Goal: Information Seeking & Learning: Learn about a topic

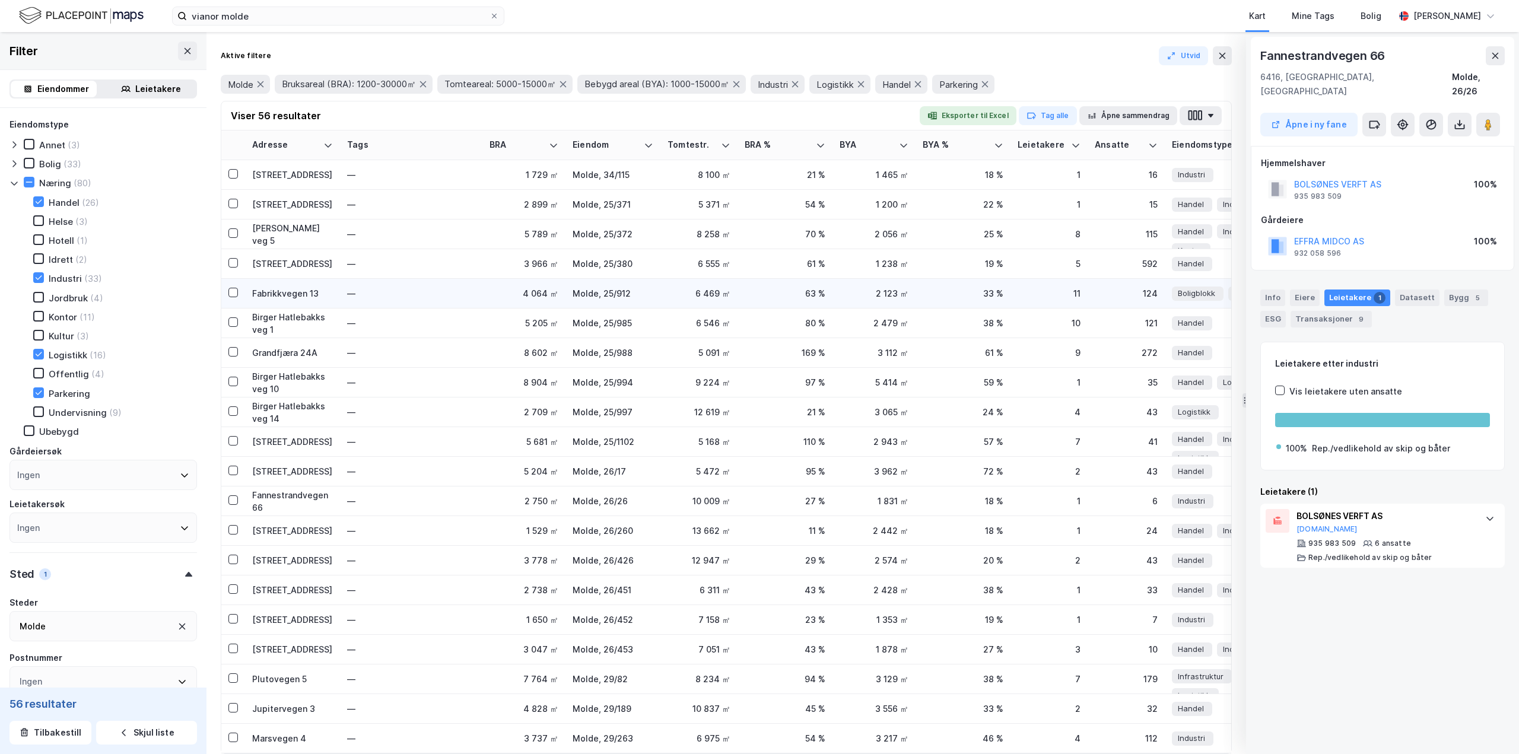
scroll to position [0, 1523]
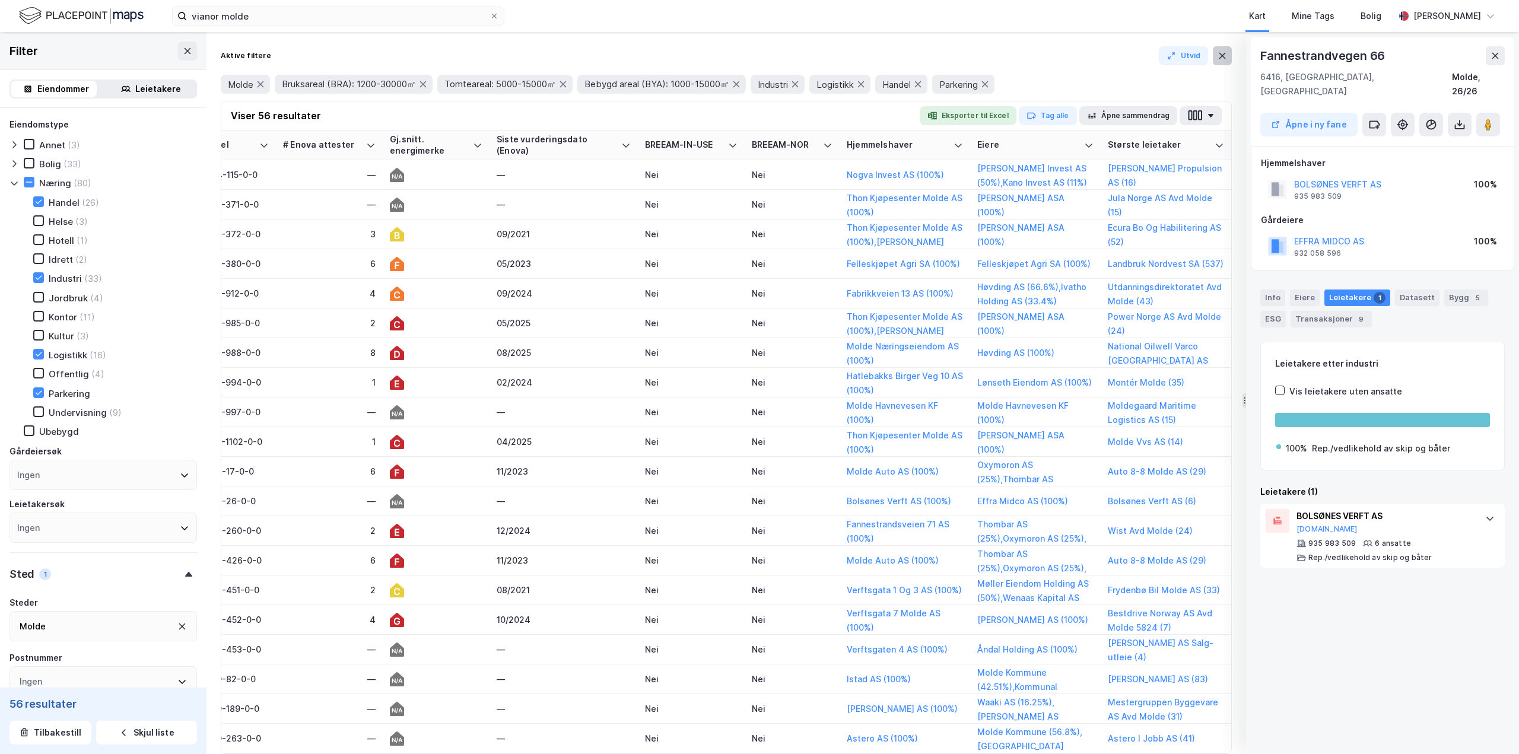
click at [1218, 54] on icon at bounding box center [1221, 55] width 9 height 9
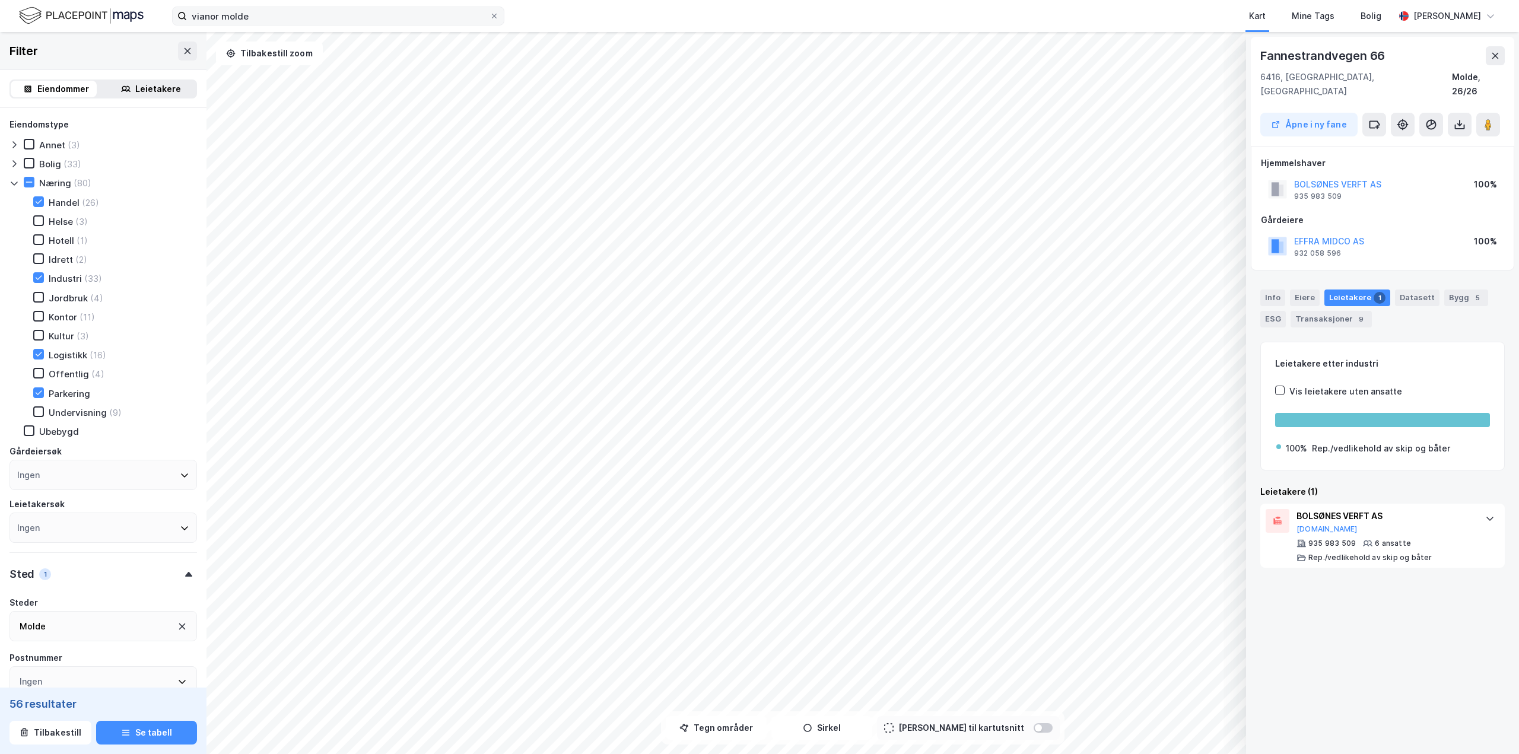
drag, startPoint x: 276, startPoint y: 26, endPoint x: 265, endPoint y: 21, distance: 12.8
click at [265, 21] on div "vianor molde Kart Mine Tags Bolig [PERSON_NAME]" at bounding box center [759, 16] width 1519 height 32
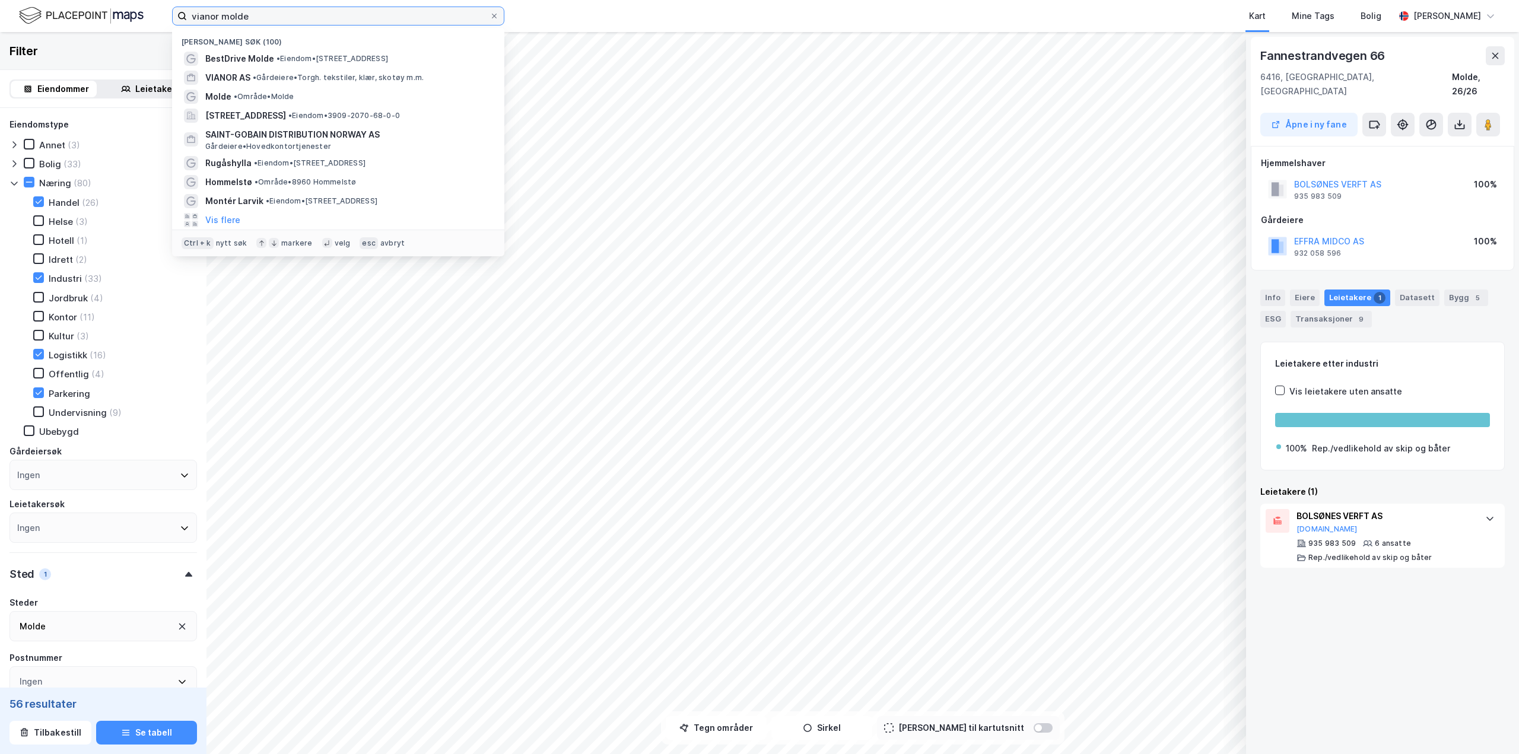
drag, startPoint x: 260, startPoint y: 20, endPoint x: 157, endPoint y: 12, distance: 103.5
click at [157, 12] on div "vianor molde Nylige søk (100) BestDrive Molde • Eiendom • [STREET_ADDRESS] • Gå…" at bounding box center [759, 16] width 1519 height 32
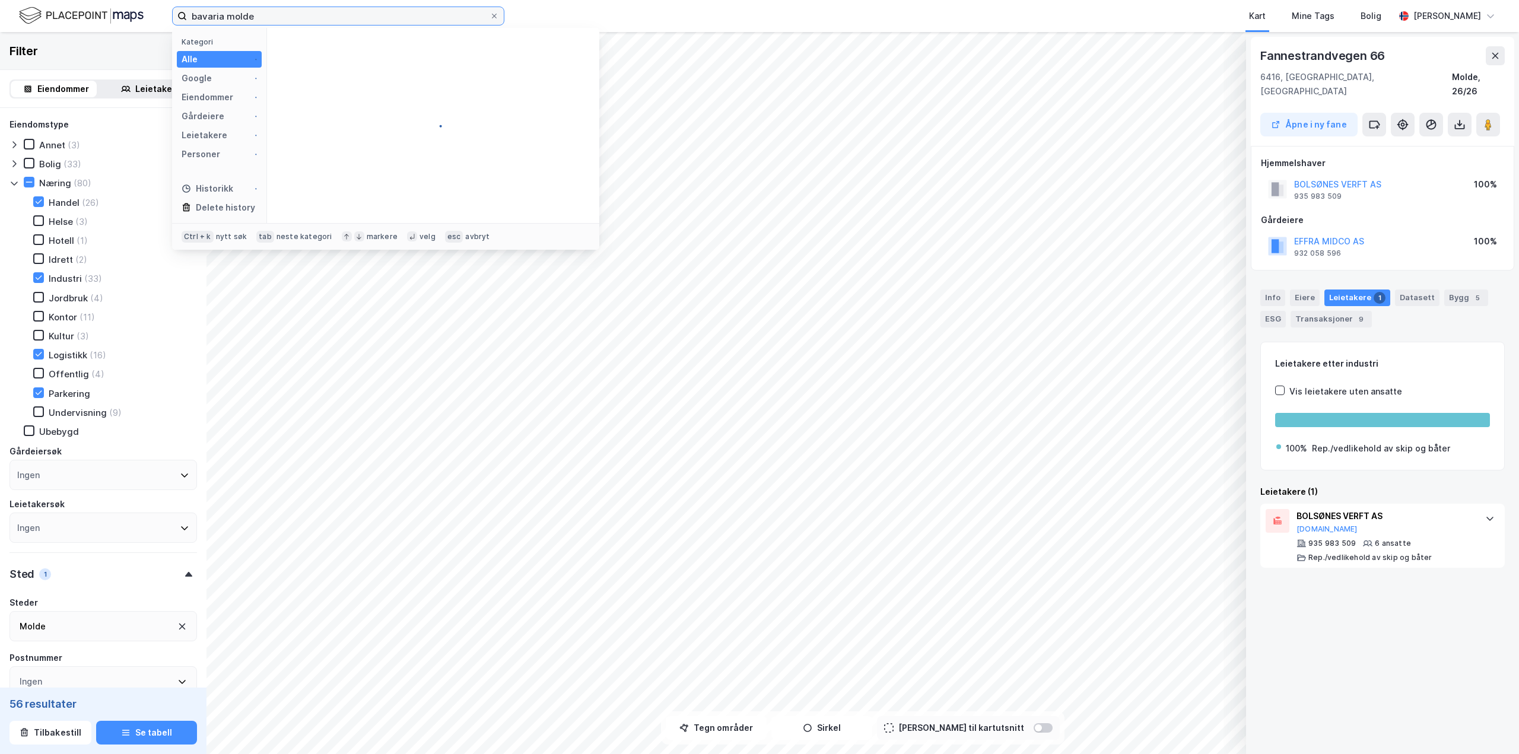
type input "bavaria molde"
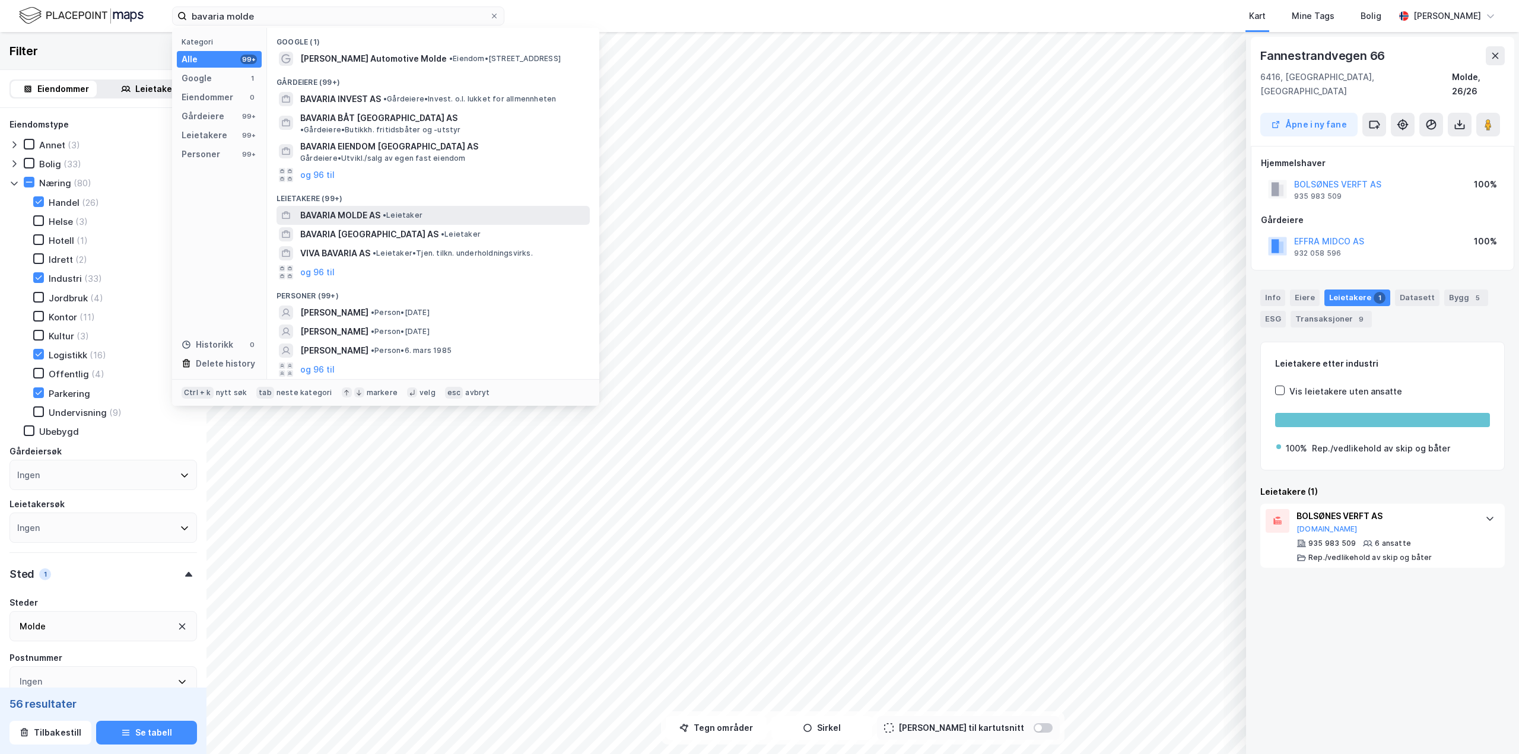
click at [339, 208] on span "BAVARIA MOLDE AS" at bounding box center [340, 215] width 80 height 14
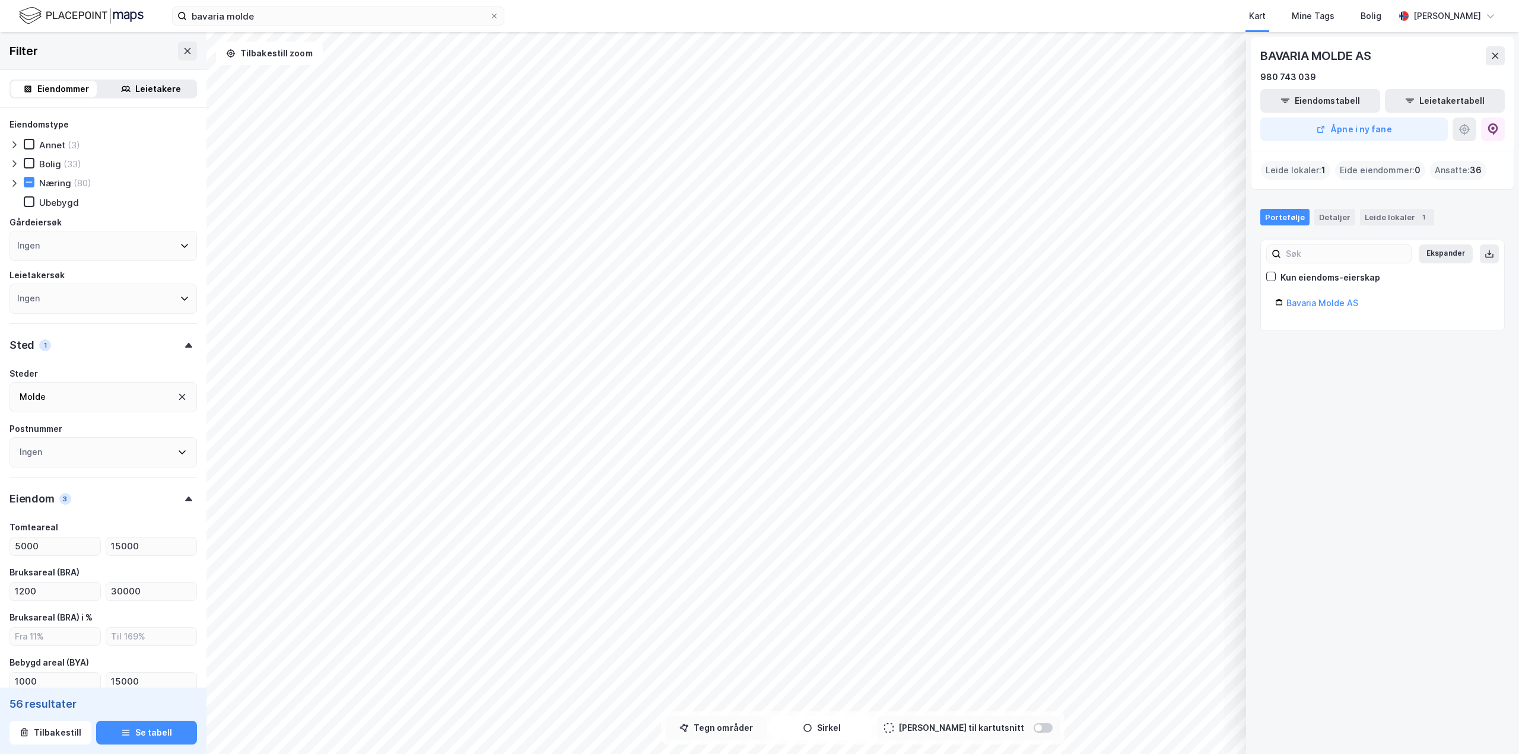
click at [714, 734] on button "Tegn områder" at bounding box center [716, 728] width 101 height 24
click at [282, 55] on button "Tilbakestill zoom" at bounding box center [269, 54] width 107 height 24
click at [49, 183] on div "Næring" at bounding box center [55, 182] width 32 height 11
click at [31, 180] on icon at bounding box center [29, 182] width 8 height 8
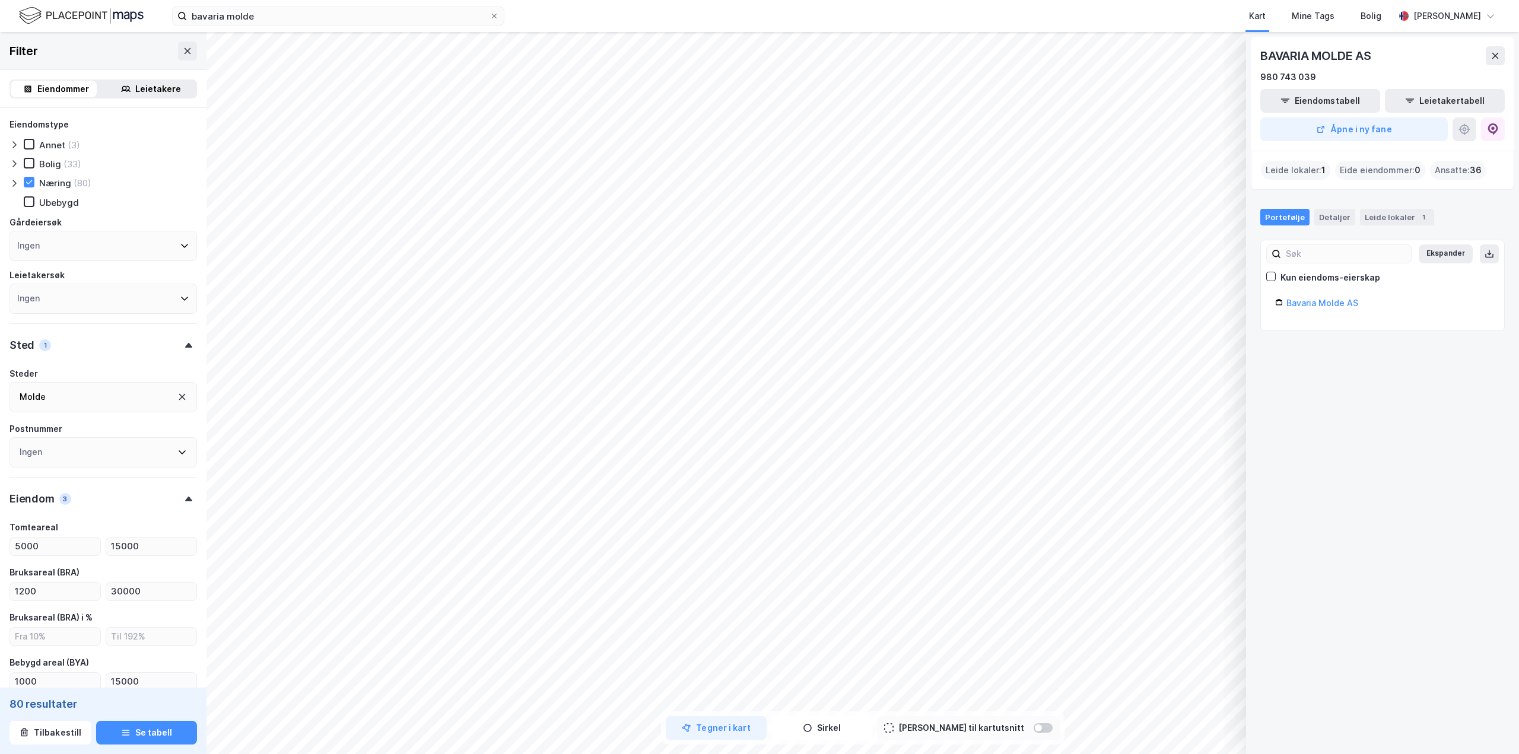
click at [75, 184] on div "(80)" at bounding box center [83, 182] width 18 height 11
click at [28, 180] on icon at bounding box center [29, 182] width 8 height 8
type input "Inkluder (80)"
click at [1491, 56] on icon at bounding box center [1494, 55] width 9 height 9
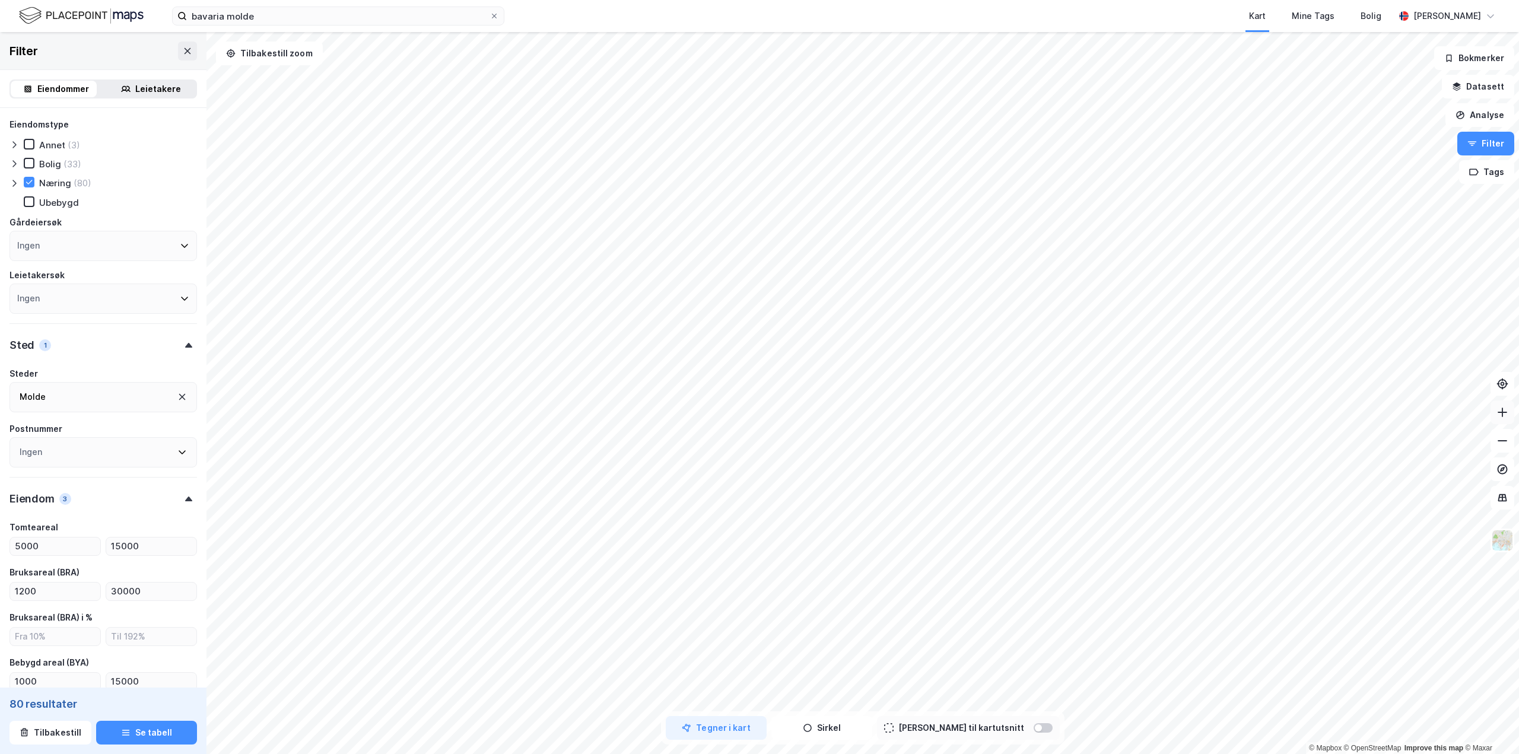
click at [1506, 414] on icon at bounding box center [1502, 412] width 12 height 12
click at [1031, 753] on html "bavaria molde Kart Mine Tags Bolig [PERSON_NAME] © Mapbox © OpenStreetMap Impro…" at bounding box center [759, 377] width 1519 height 754
click at [1498, 413] on icon at bounding box center [1502, 412] width 12 height 12
click at [1503, 409] on icon at bounding box center [1502, 412] width 12 height 12
click at [782, 233] on div "67,6m" at bounding box center [788, 227] width 36 height 36
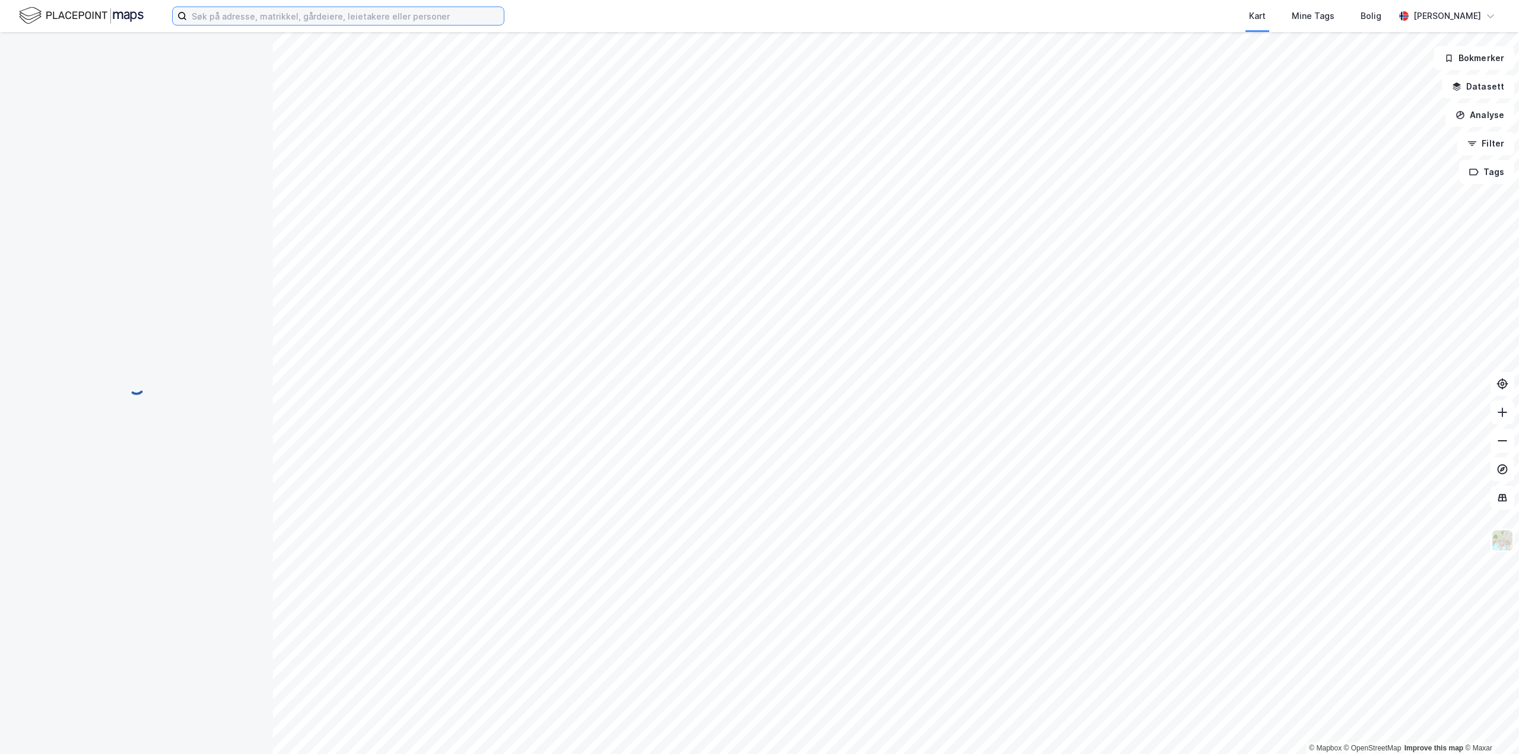
click at [296, 23] on input at bounding box center [345, 16] width 317 height 18
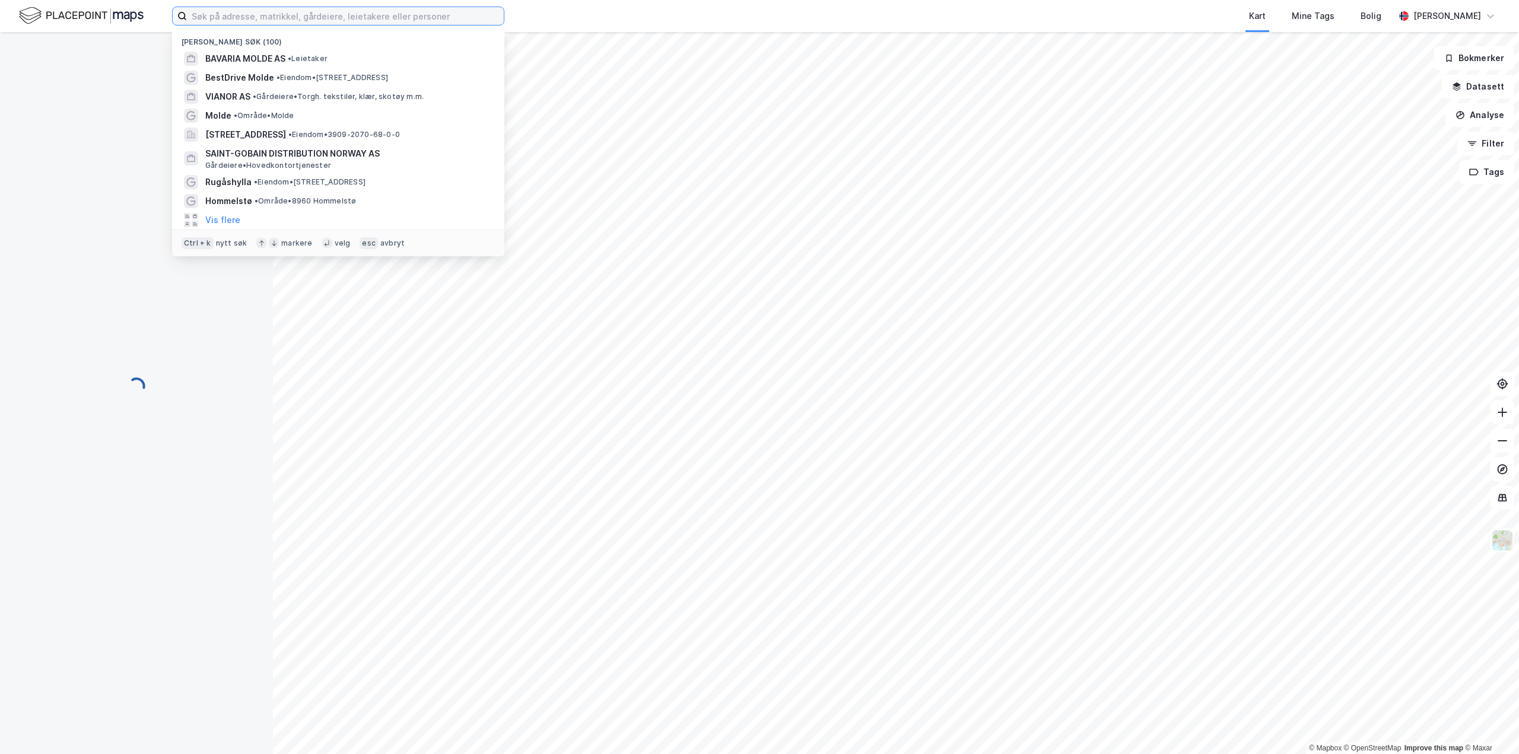
click at [279, 19] on input at bounding box center [345, 16] width 317 height 18
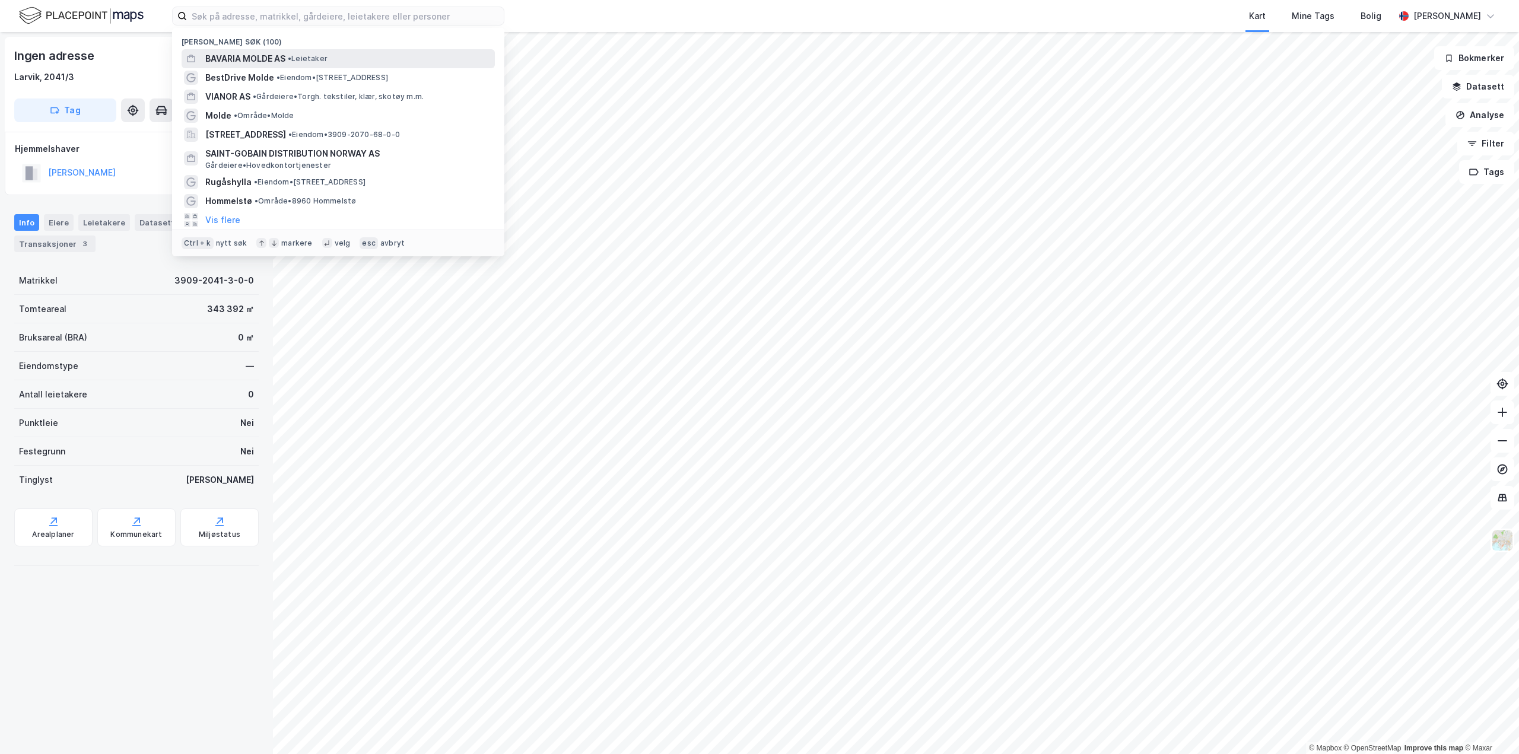
click at [273, 56] on span "BAVARIA MOLDE AS" at bounding box center [245, 59] width 80 height 14
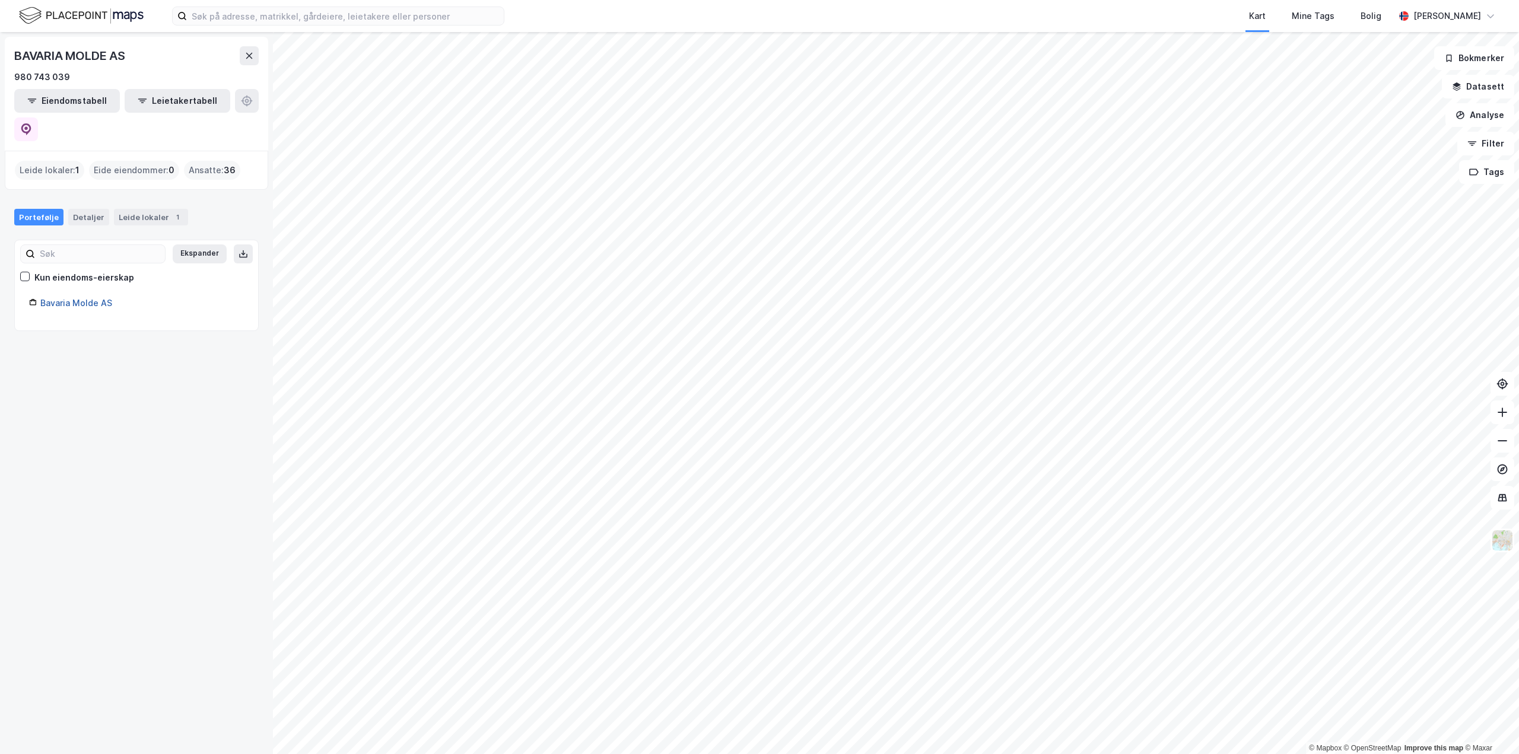
click at [68, 298] on link "Bavaria Molde AS" at bounding box center [76, 303] width 72 height 10
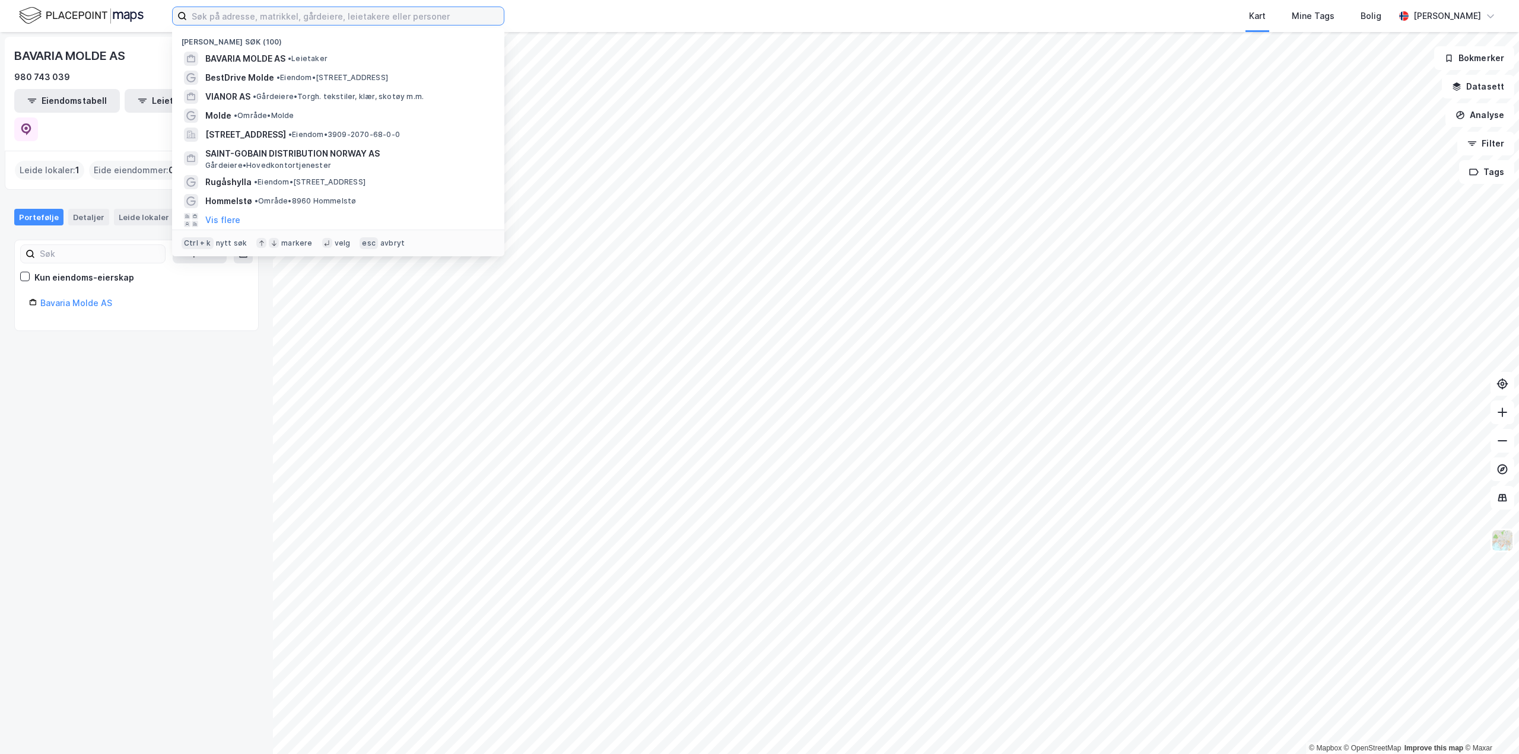
click at [273, 20] on input at bounding box center [345, 16] width 317 height 18
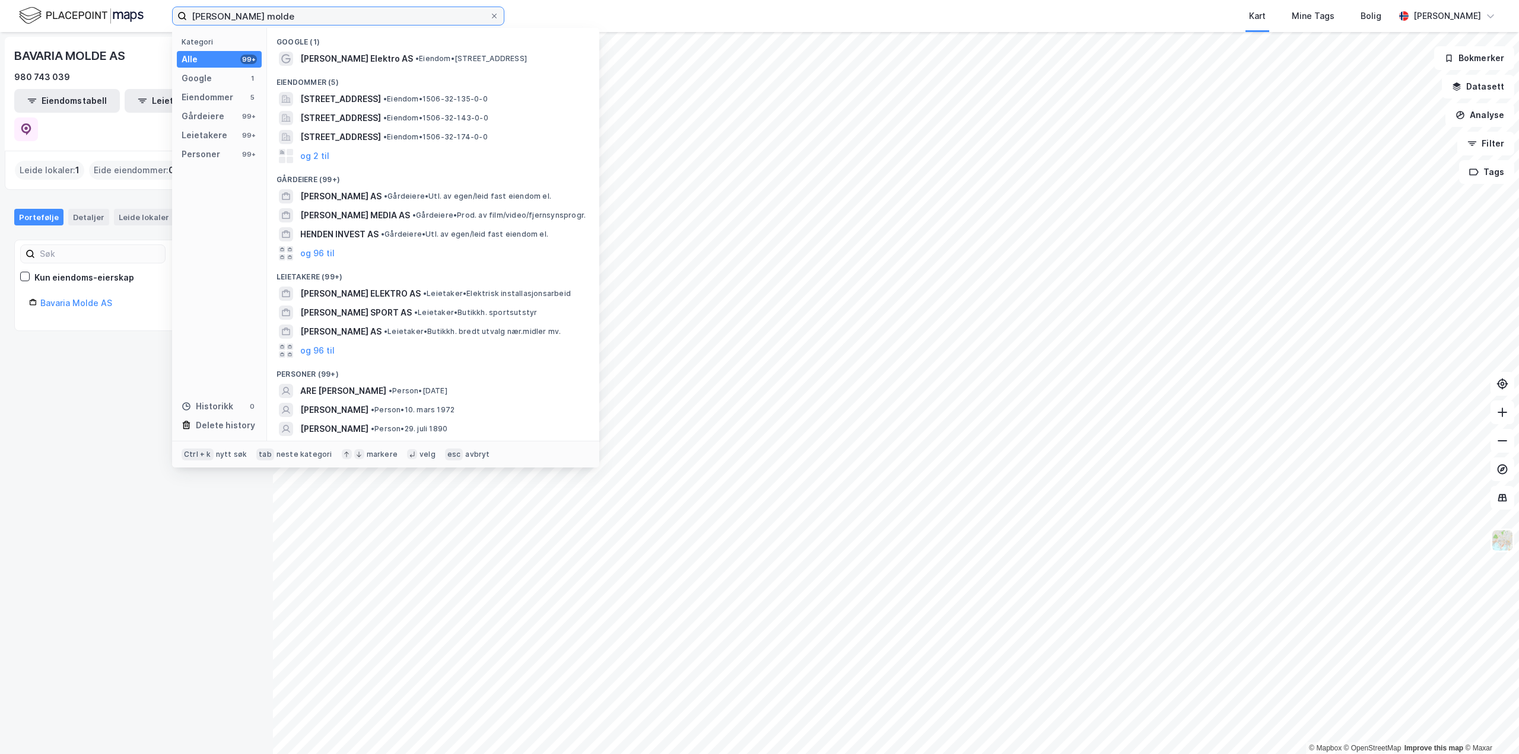
type input "henden molde"
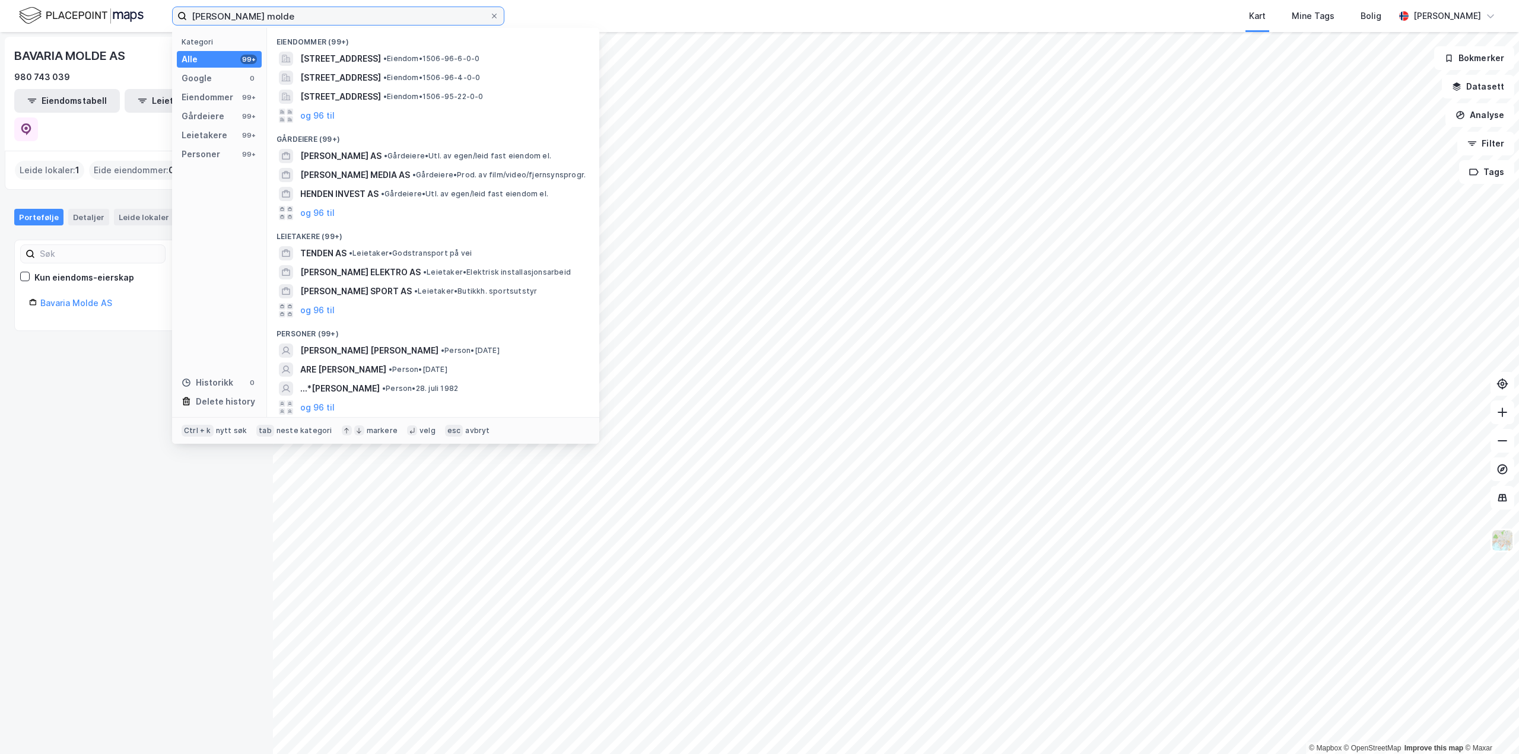
drag, startPoint x: 267, startPoint y: 15, endPoint x: 133, endPoint y: 2, distance: 134.1
click at [133, 2] on div "henden molde Kategori Alle 99+ Google 0 Eiendommer 99+ Gårdeiere 99+ Leietakere…" at bounding box center [759, 16] width 1519 height 32
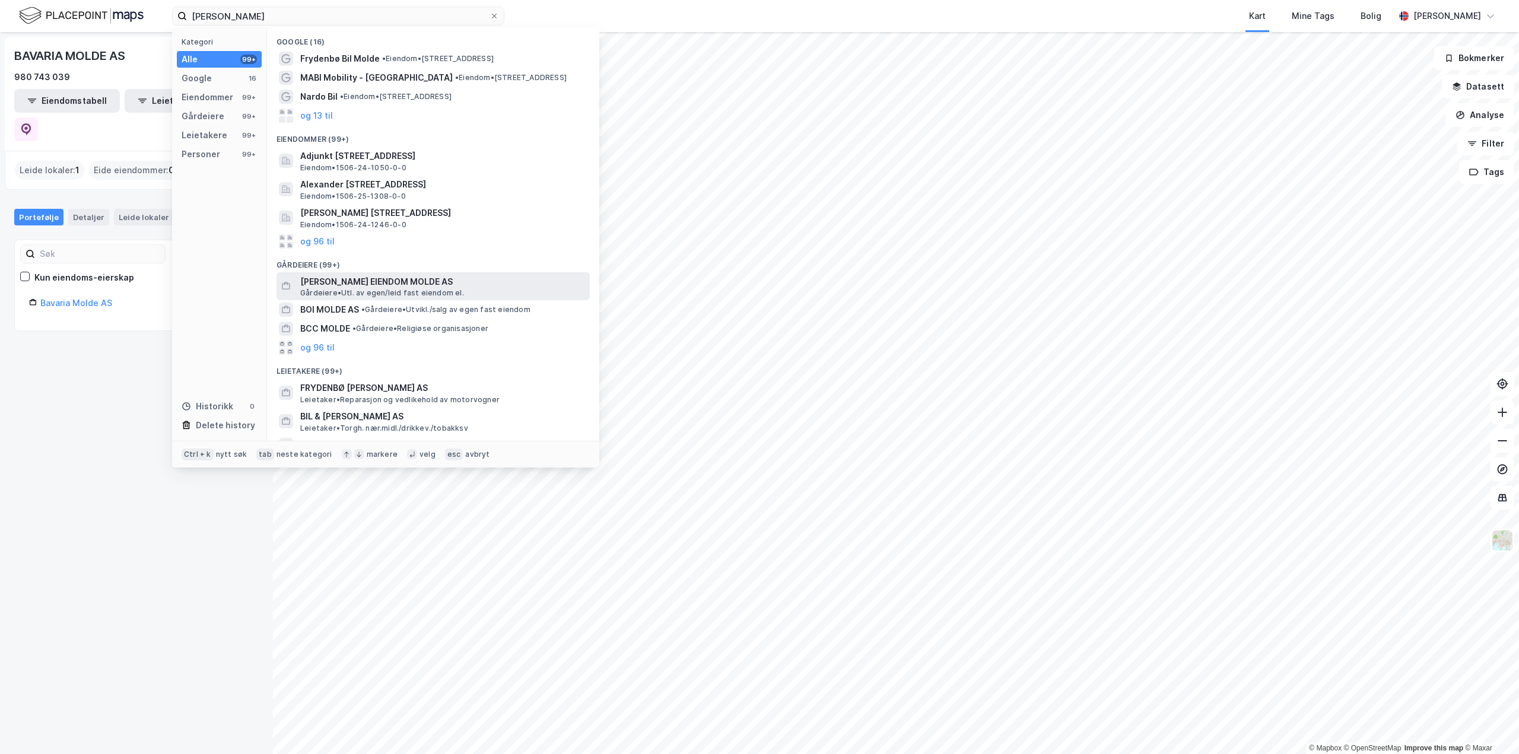
click at [385, 285] on span "NARDO BIL EIENDOM MOLDE AS" at bounding box center [442, 282] width 285 height 14
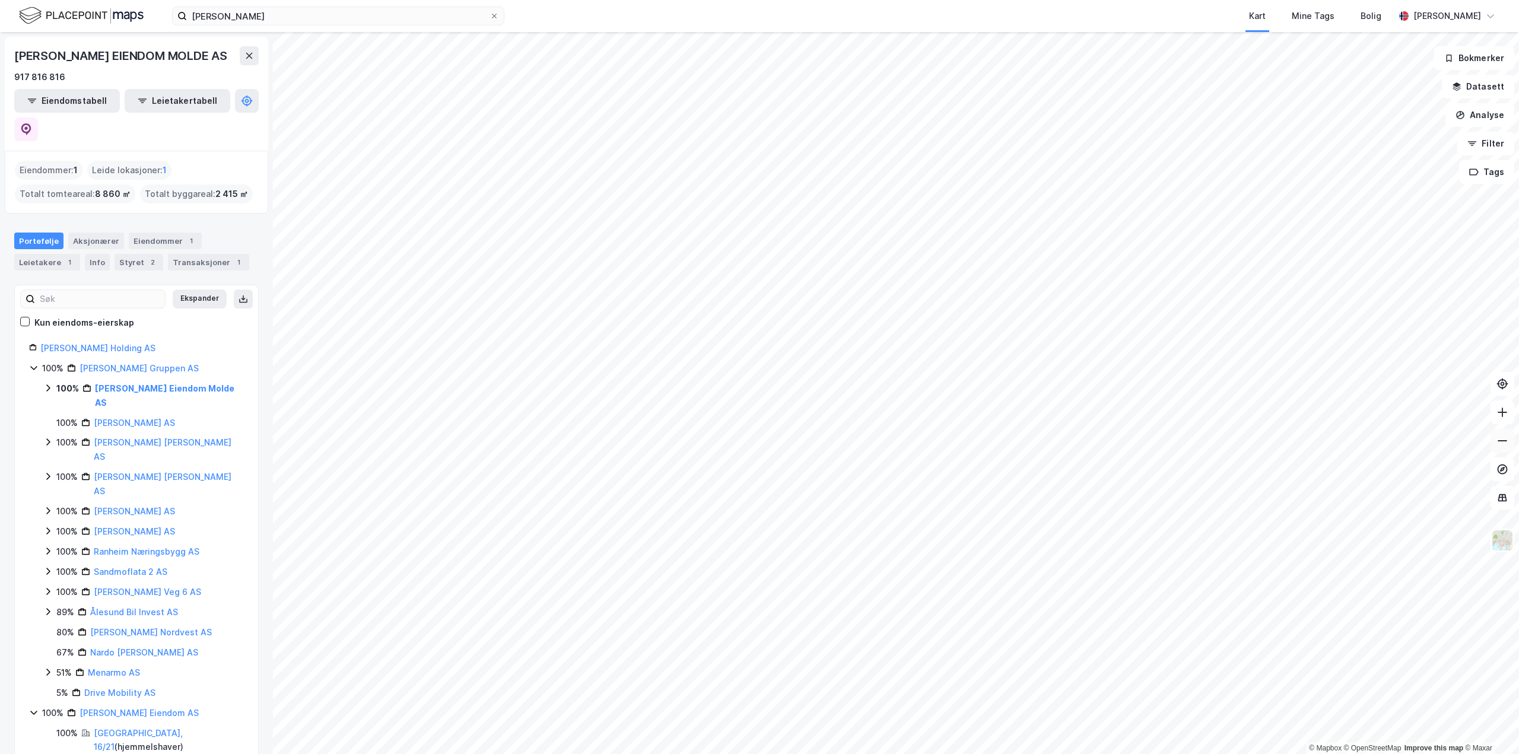
click at [1509, 445] on button at bounding box center [1502, 441] width 24 height 24
click at [1509, 447] on button at bounding box center [1502, 441] width 24 height 24
click at [1500, 408] on icon at bounding box center [1502, 412] width 12 height 12
click at [1500, 410] on icon at bounding box center [1502, 412] width 12 height 12
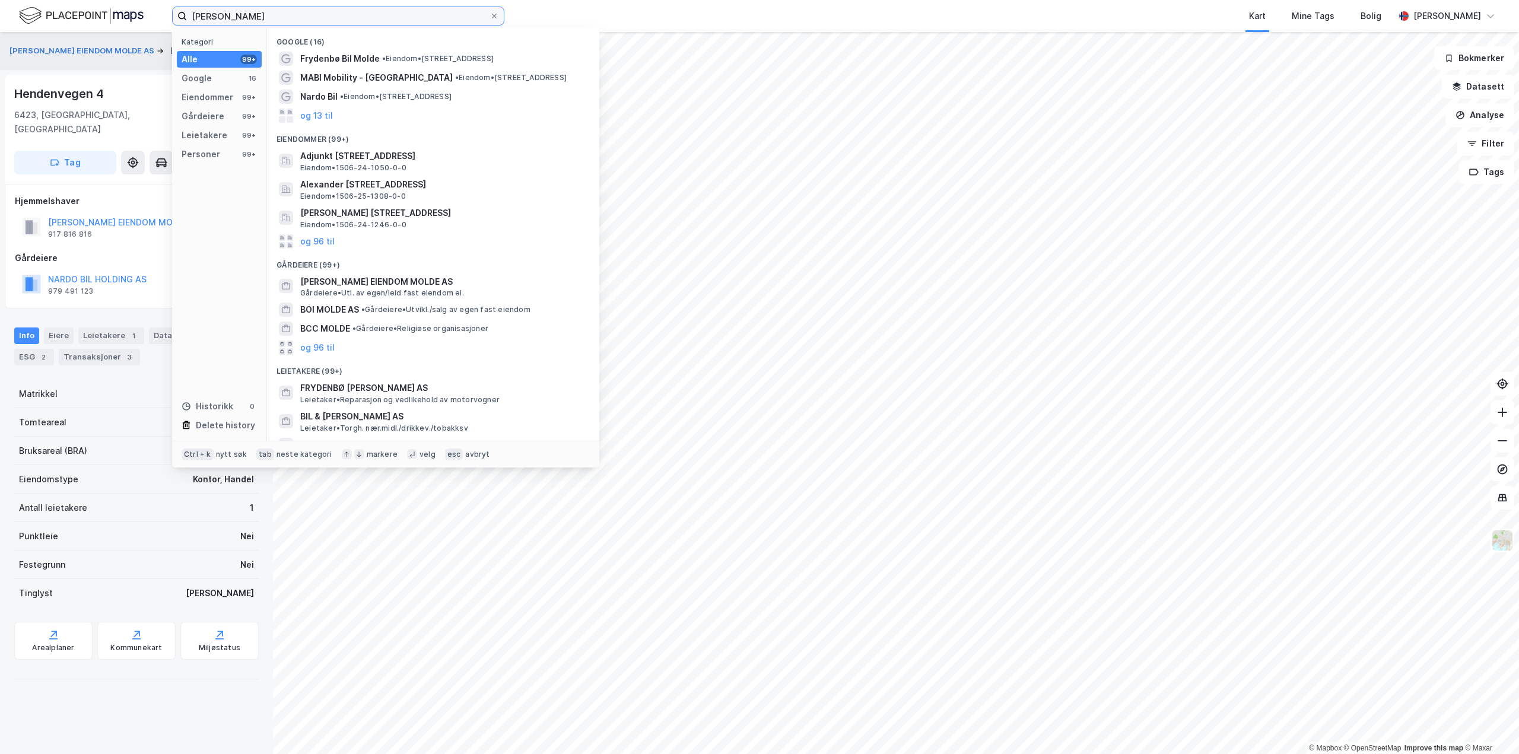
drag, startPoint x: 238, startPoint y: 14, endPoint x: 164, endPoint y: 15, distance: 73.6
click at [164, 15] on div "bil molde Kategori Alle 99+ Google 16 Eiendommer 99+ Gårdeiere 99+ Leietakere 9…" at bounding box center [759, 16] width 1519 height 32
paste input "[STREET_ADDRESS]"
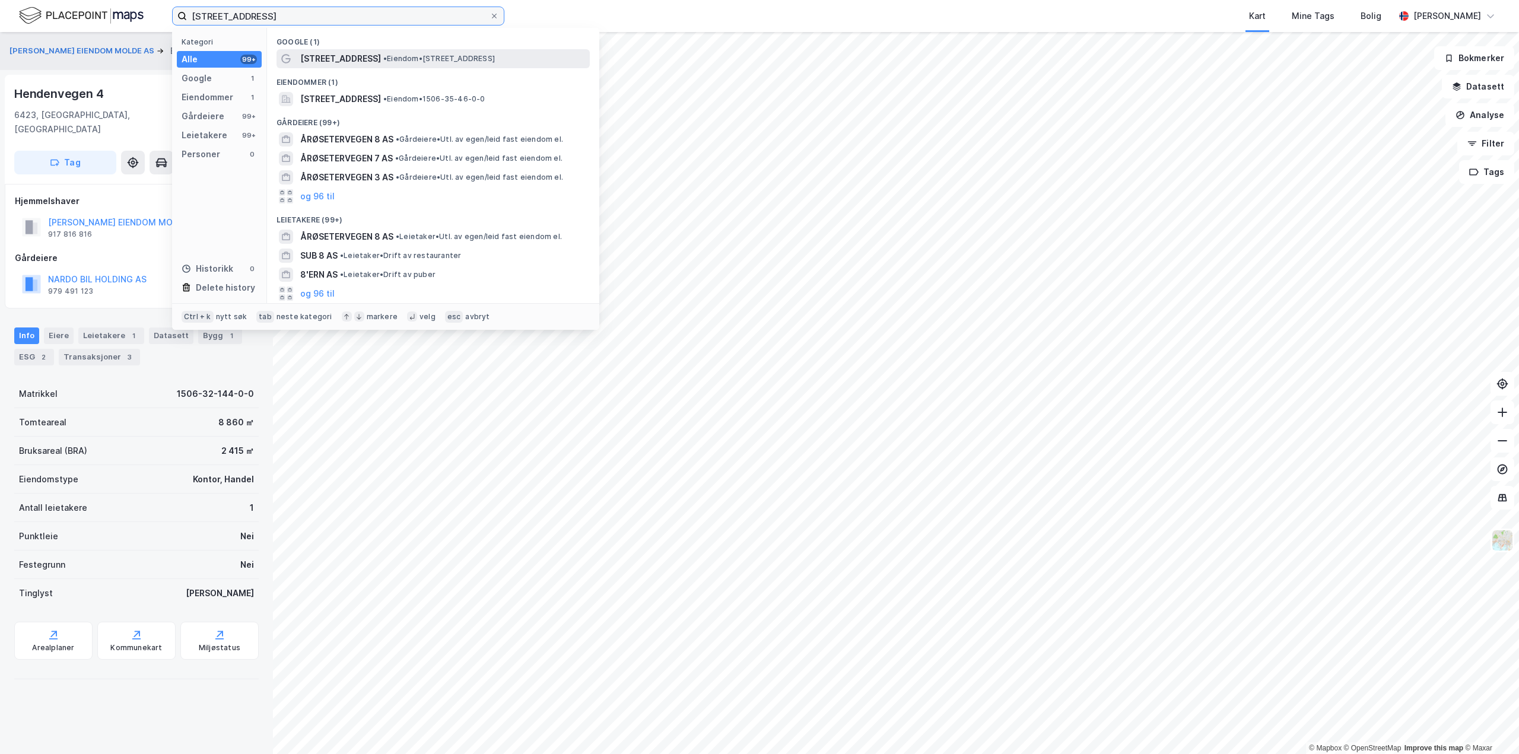
type input "[STREET_ADDRESS]"
click at [319, 61] on span "[STREET_ADDRESS]" at bounding box center [340, 59] width 81 height 14
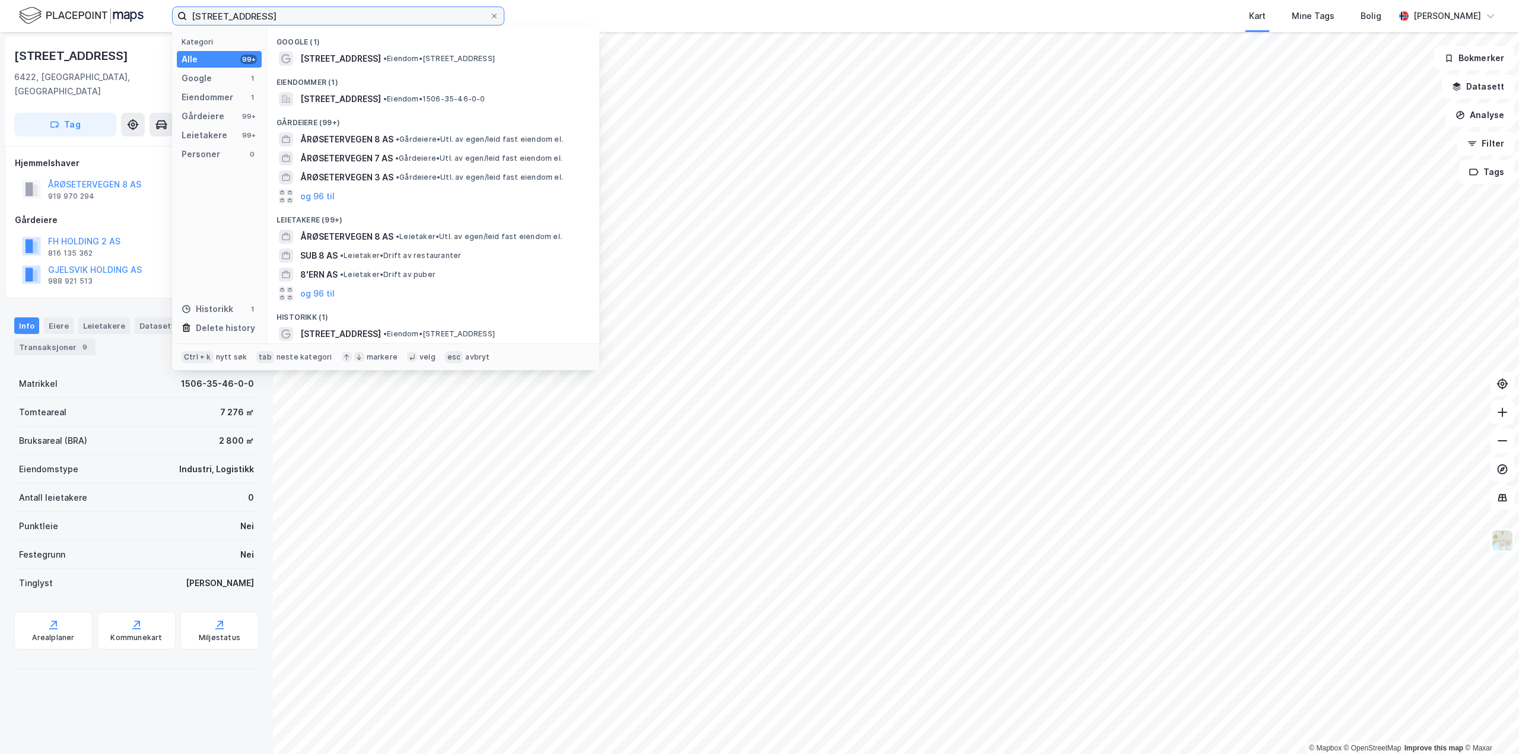
click at [329, 19] on input "[STREET_ADDRESS]" at bounding box center [338, 16] width 303 height 18
click at [364, 54] on span "[STREET_ADDRESS]" at bounding box center [340, 59] width 81 height 14
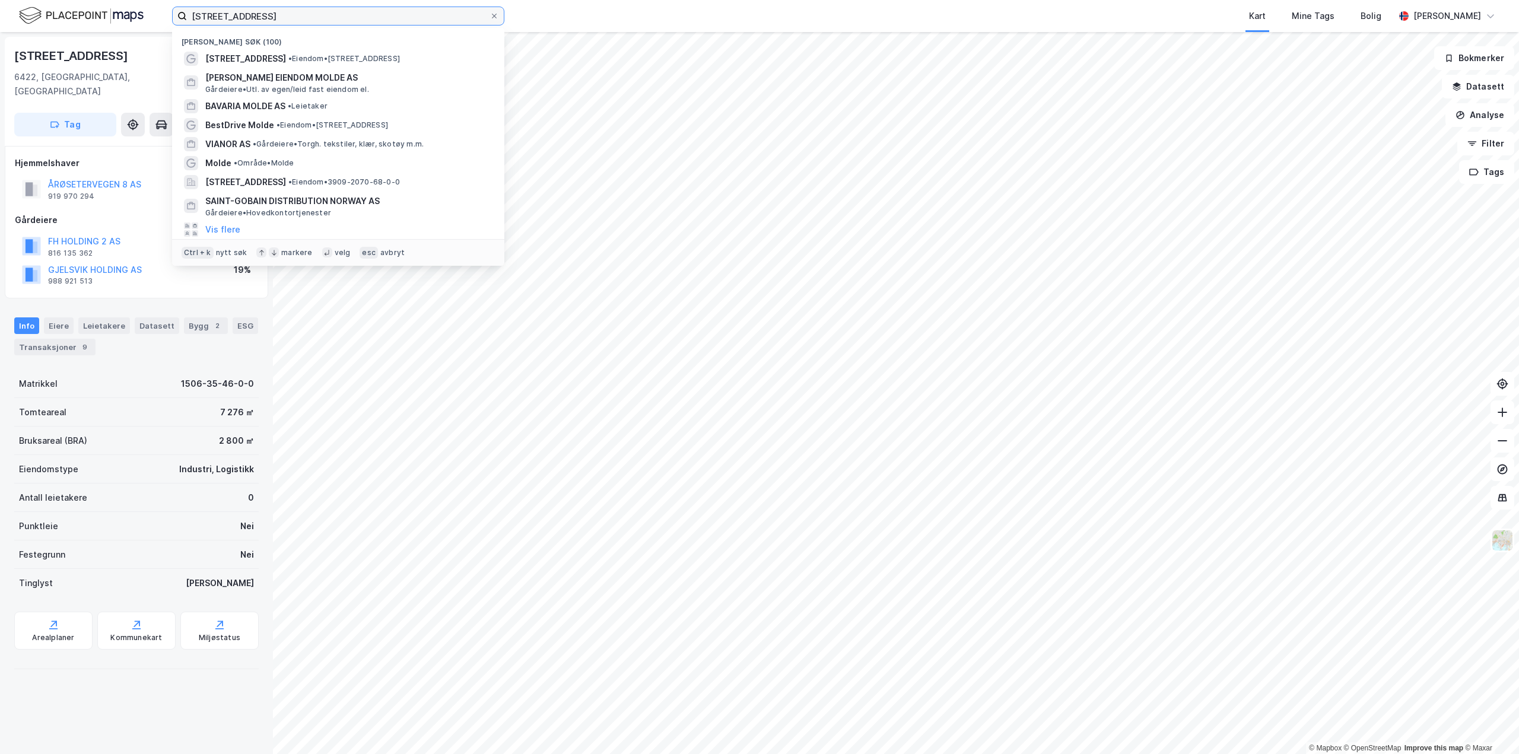
drag, startPoint x: 274, startPoint y: 11, endPoint x: 172, endPoint y: 12, distance: 102.0
click at [172, 12] on label "[STREET_ADDRESS]" at bounding box center [338, 16] width 332 height 19
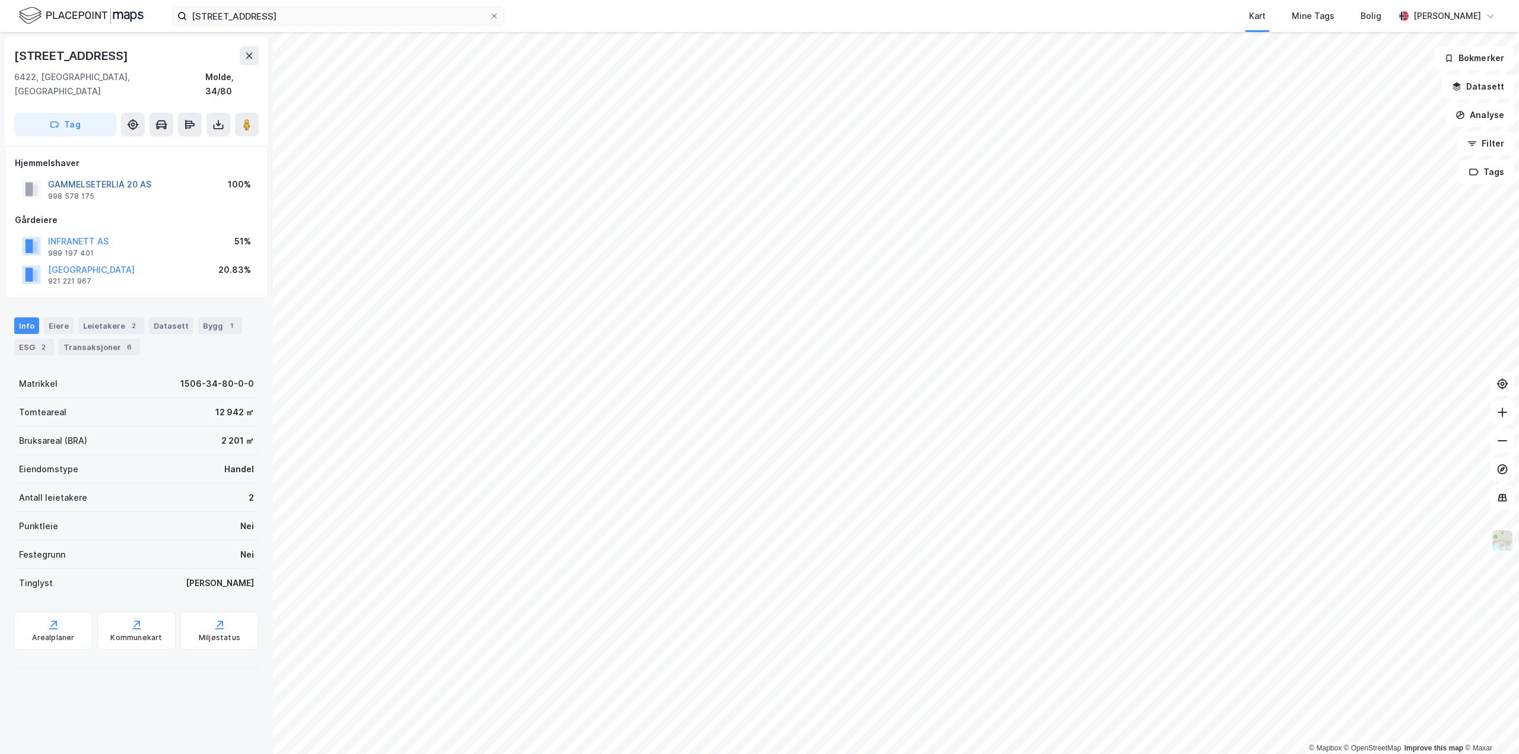
click at [0, 0] on button "GAMMELSETERLIA 20 AS" at bounding box center [0, 0] width 0 height 0
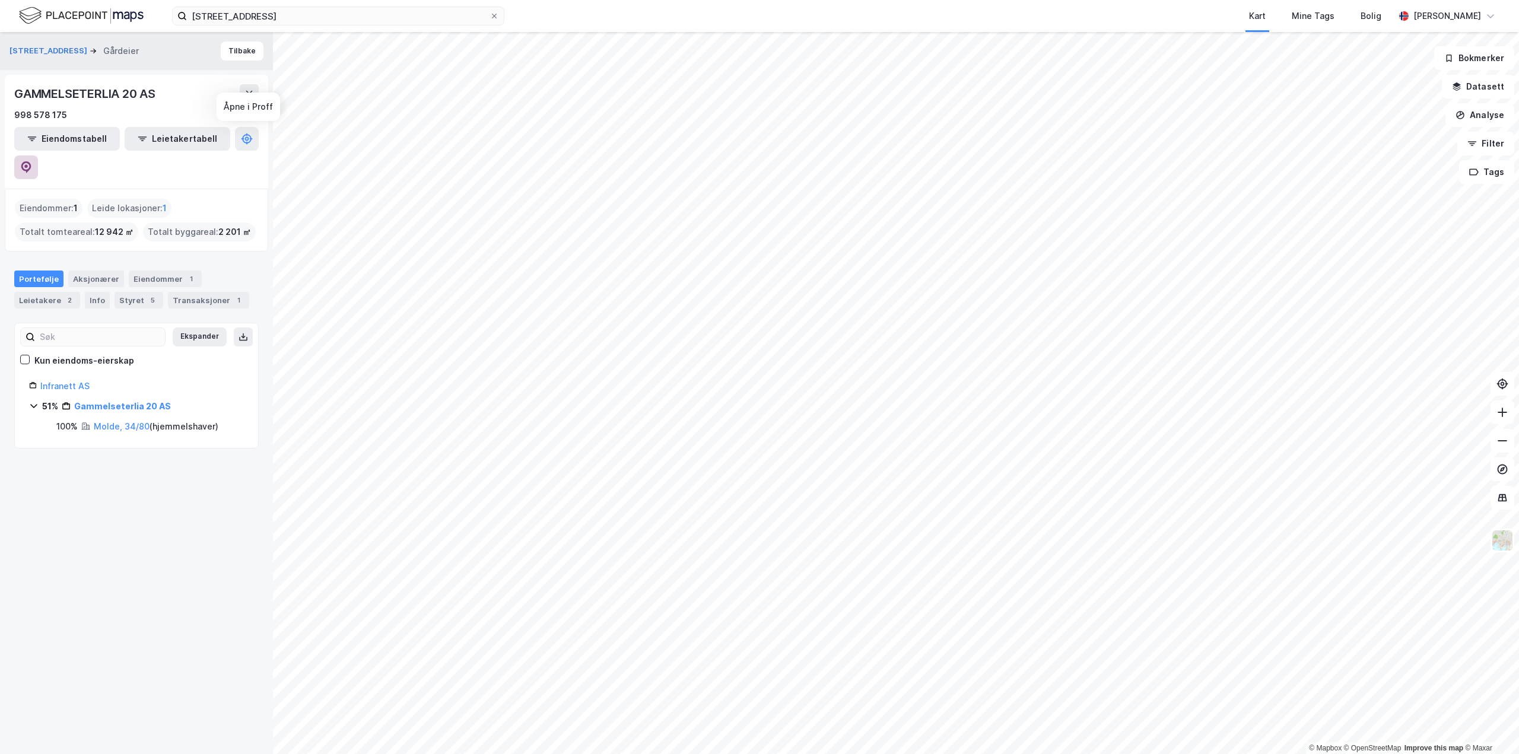
click at [31, 161] on icon at bounding box center [26, 167] width 10 height 12
click at [147, 270] on div "Eiendommer 1" at bounding box center [165, 278] width 73 height 17
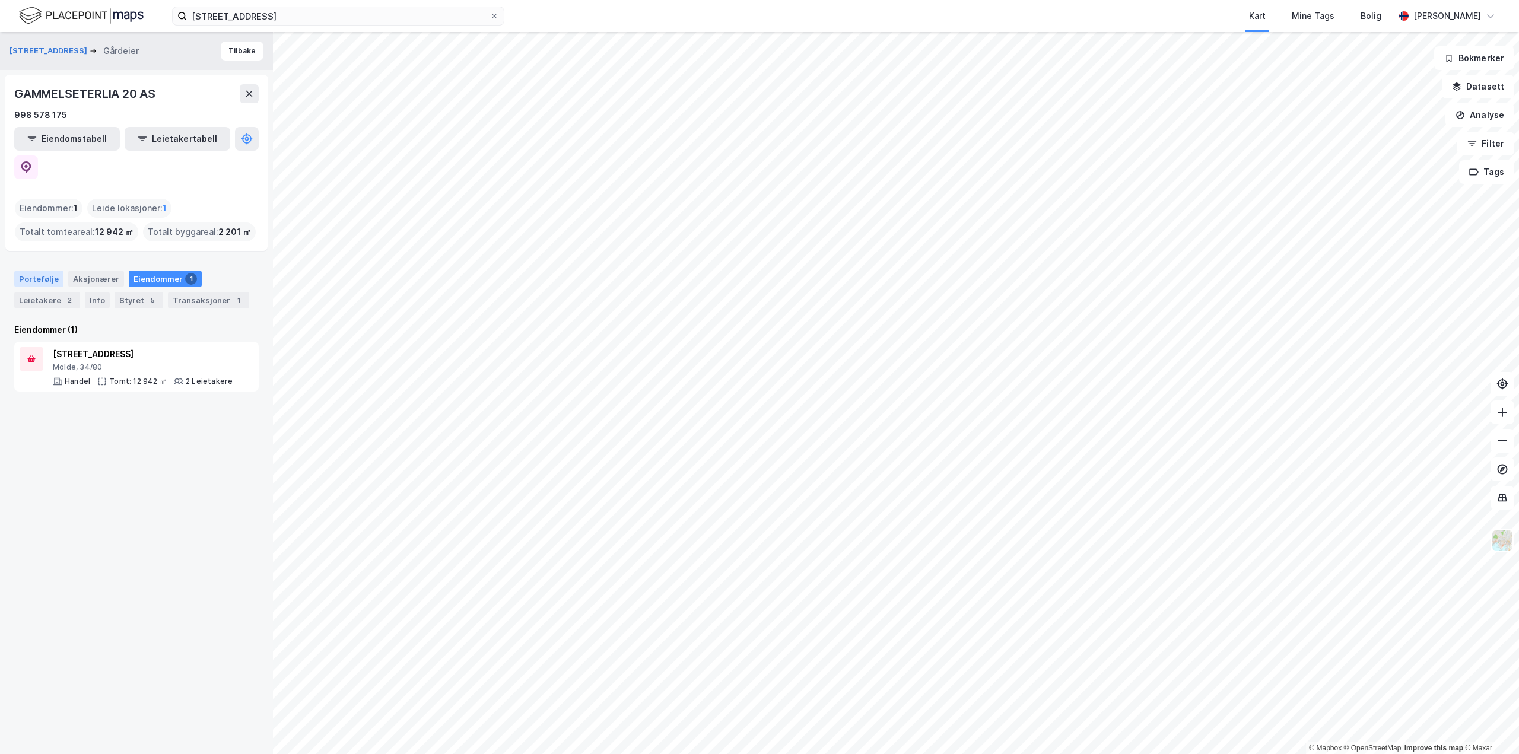
click at [46, 270] on div "Portefølje" at bounding box center [38, 278] width 49 height 17
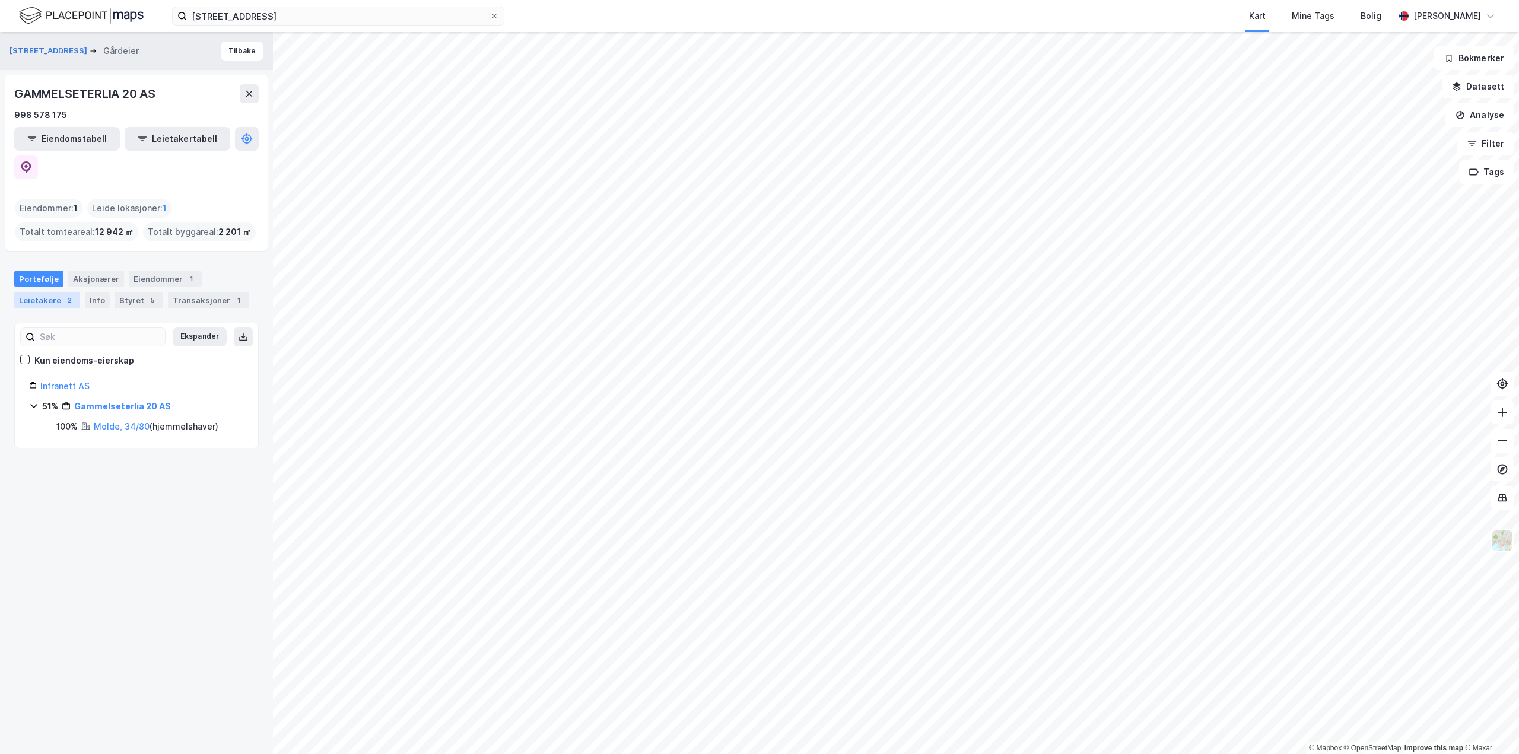
click at [44, 292] on div "Leietakere 2" at bounding box center [47, 300] width 66 height 17
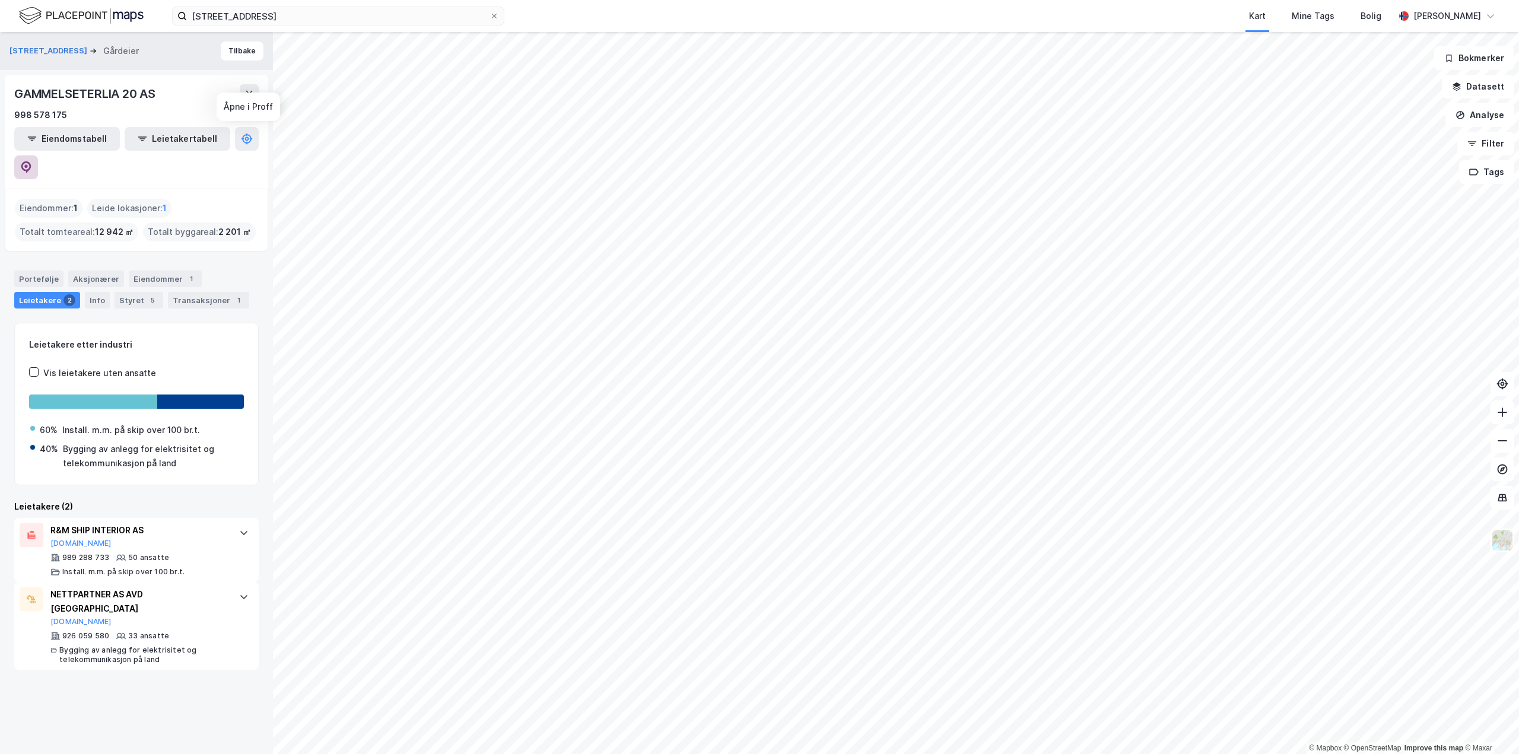
click at [32, 161] on icon at bounding box center [26, 167] width 12 height 12
click at [90, 270] on div "Aksjonærer" at bounding box center [96, 278] width 56 height 17
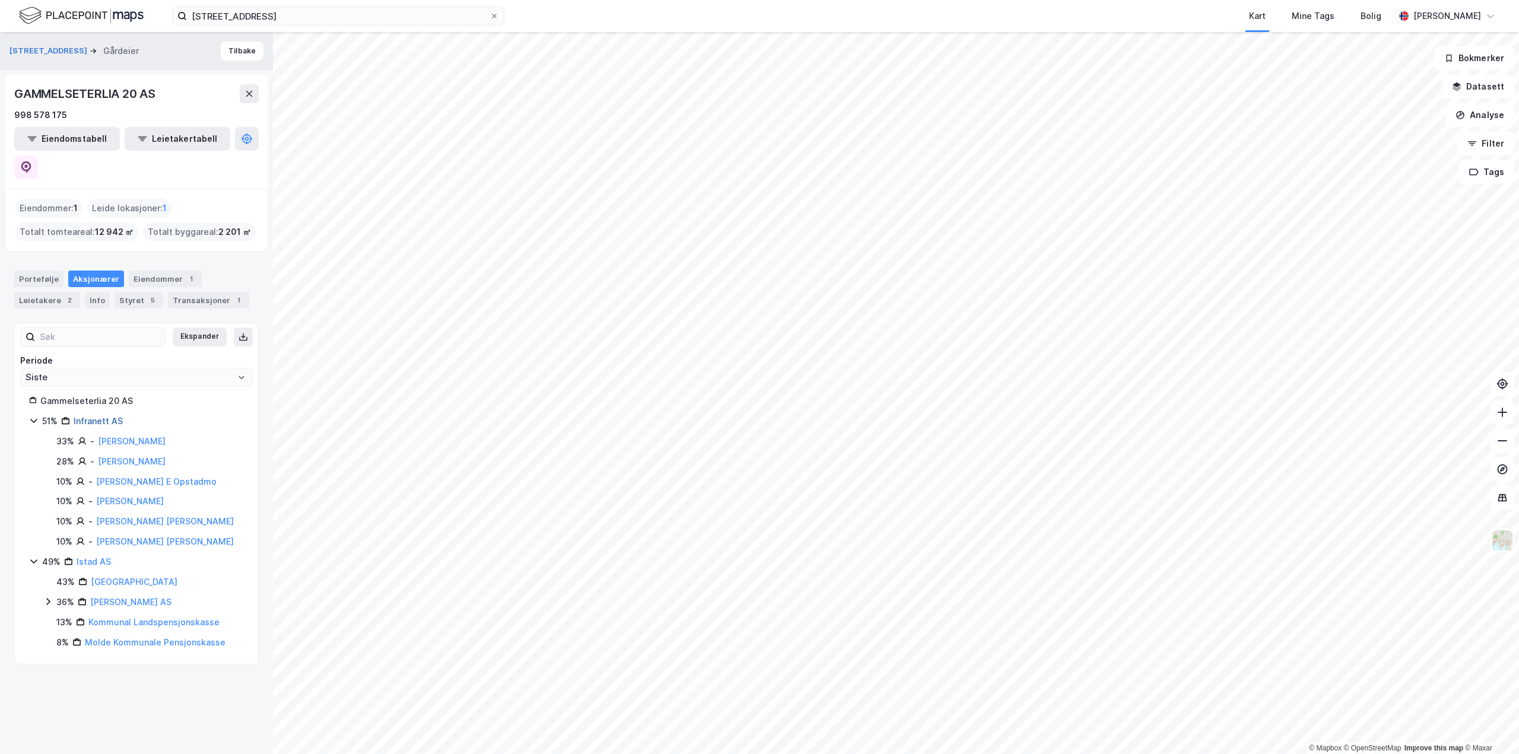
click at [99, 416] on link "Infranett AS" at bounding box center [98, 421] width 49 height 10
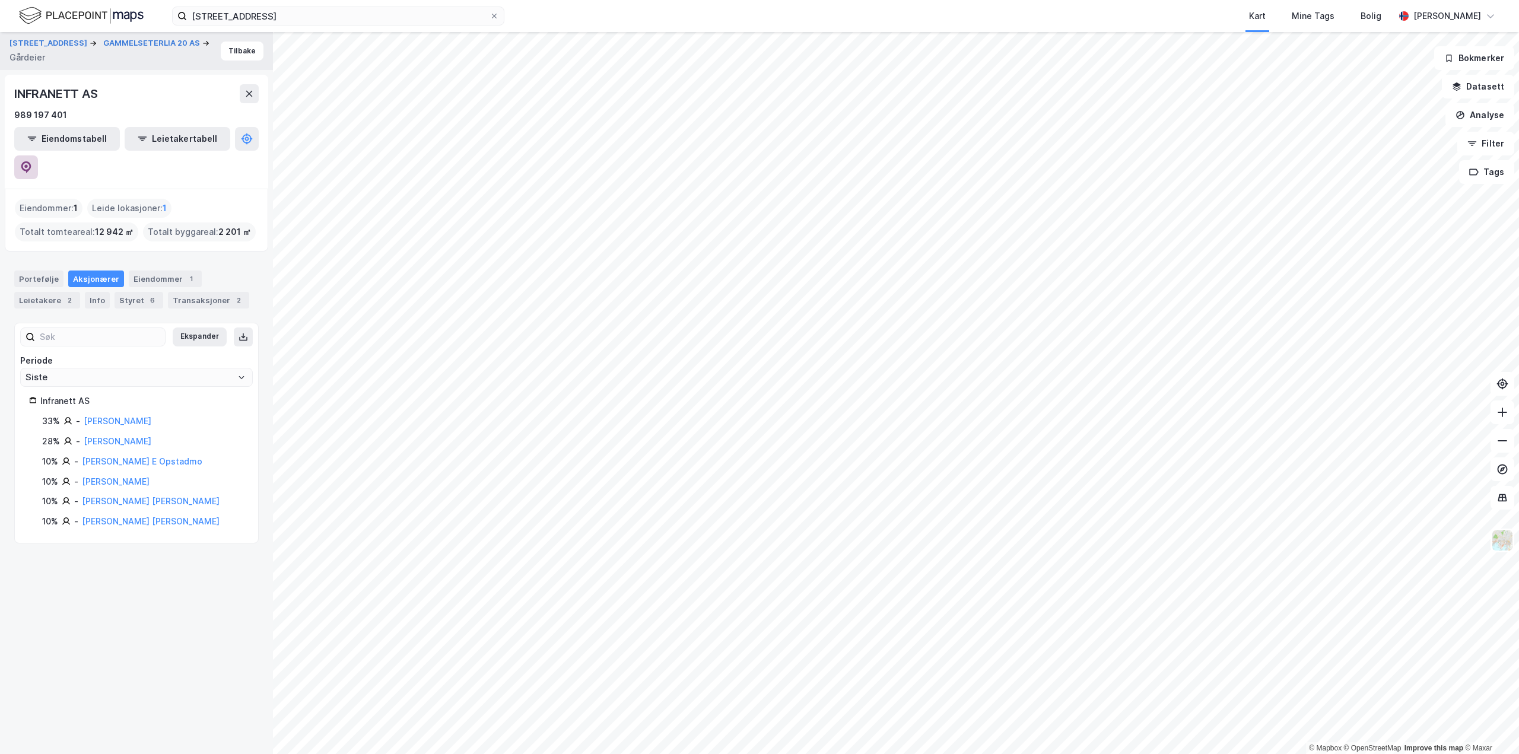
click at [32, 161] on icon at bounding box center [26, 167] width 12 height 12
